Goal: Check status: Check status

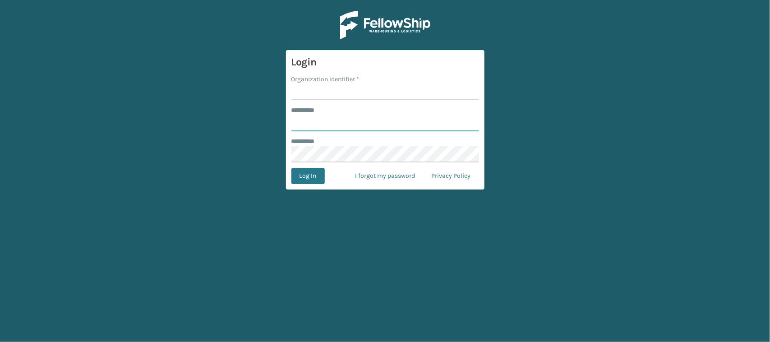
type input "******"
click at [310, 94] on input "Organization Identifier *" at bounding box center [386, 92] width 188 height 16
click at [310, 179] on button "Log In" at bounding box center [308, 176] width 33 height 16
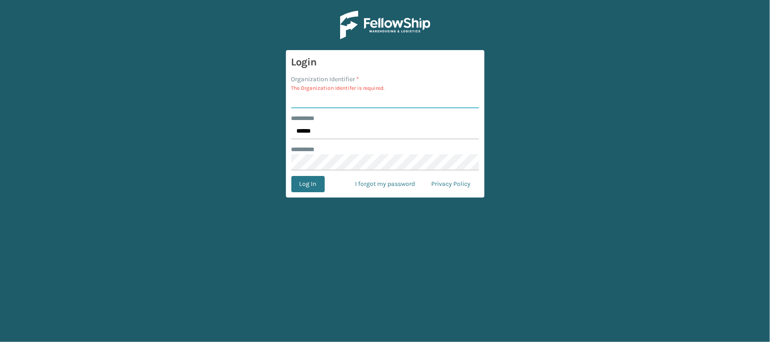
click at [320, 102] on input "Organization Identifier *" at bounding box center [386, 100] width 188 height 16
type input "CDD"
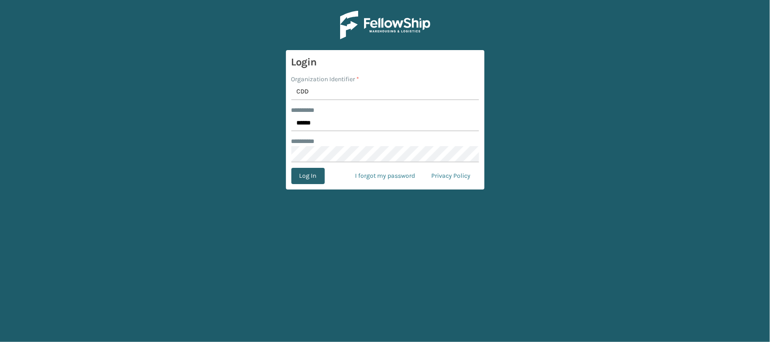
click at [310, 176] on button "Log In" at bounding box center [308, 176] width 33 height 16
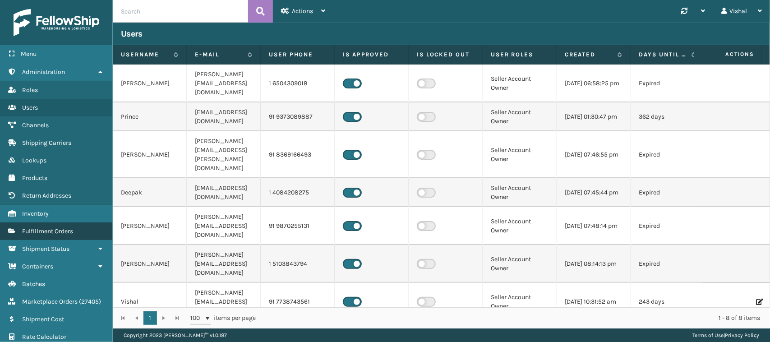
click at [37, 227] on span "Fulfillment Orders" at bounding box center [47, 231] width 51 height 8
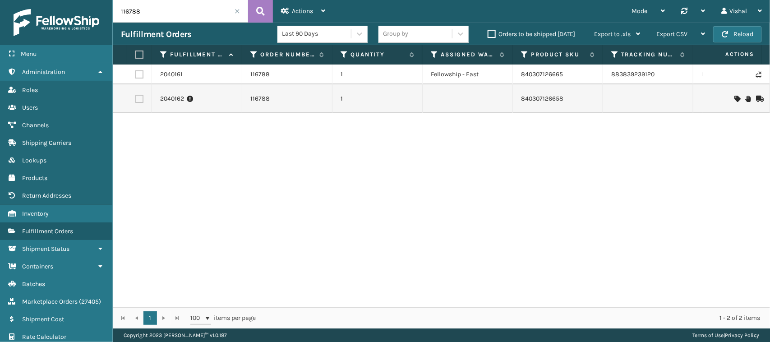
click at [163, 16] on input "116788" at bounding box center [180, 11] width 135 height 23
click at [166, 5] on input "116788" at bounding box center [180, 11] width 135 height 23
paste input "842"
type input "116842"
